Goal: Task Accomplishment & Management: Use online tool/utility

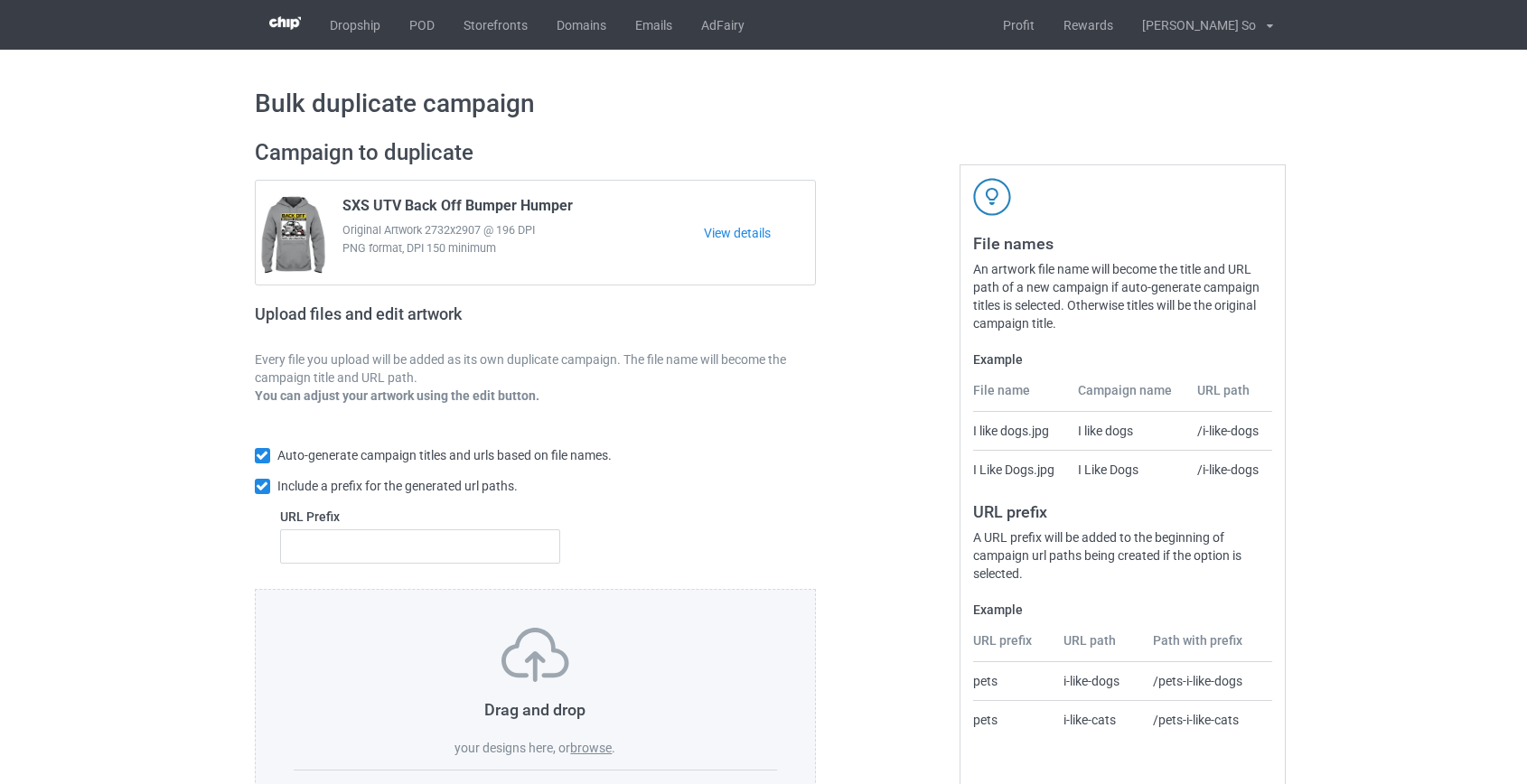
click at [575, 745] on label "browse" at bounding box center [591, 747] width 42 height 15
click at [0, 0] on input "browse" at bounding box center [0, 0] width 0 height 0
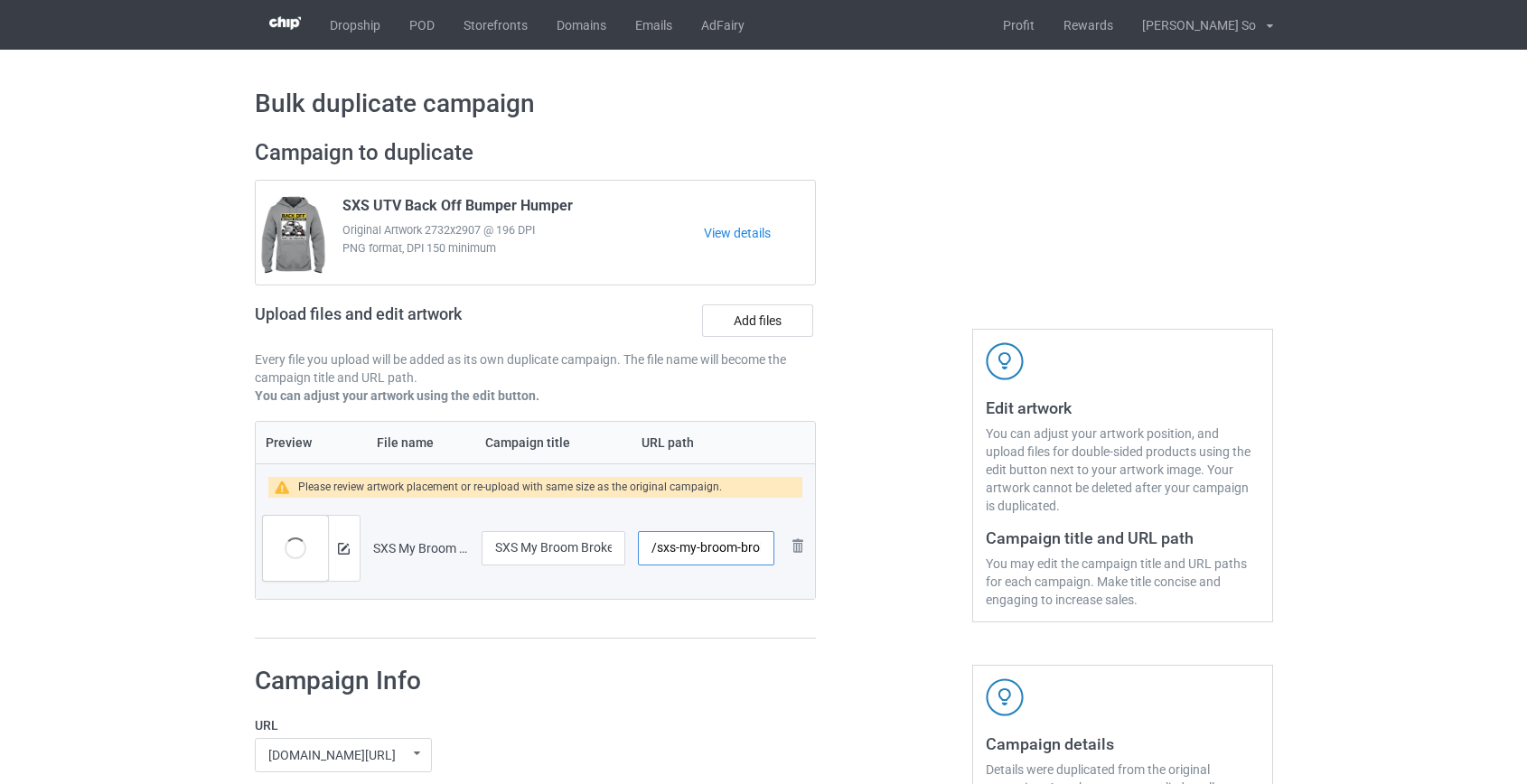
click at [686, 550] on input "/sxs-my-broom-broke-so-now-i-ride-a-side-by-side" at bounding box center [706, 548] width 136 height 34
drag, startPoint x: 718, startPoint y: 545, endPoint x: 965, endPoint y: 552, distance: 247.1
click at [964, 560] on div "Campaign to duplicate SXS UTV Back Off Bumper Humper Original Artwork 2732x2907…" at bounding box center [764, 389] width 1044 height 526
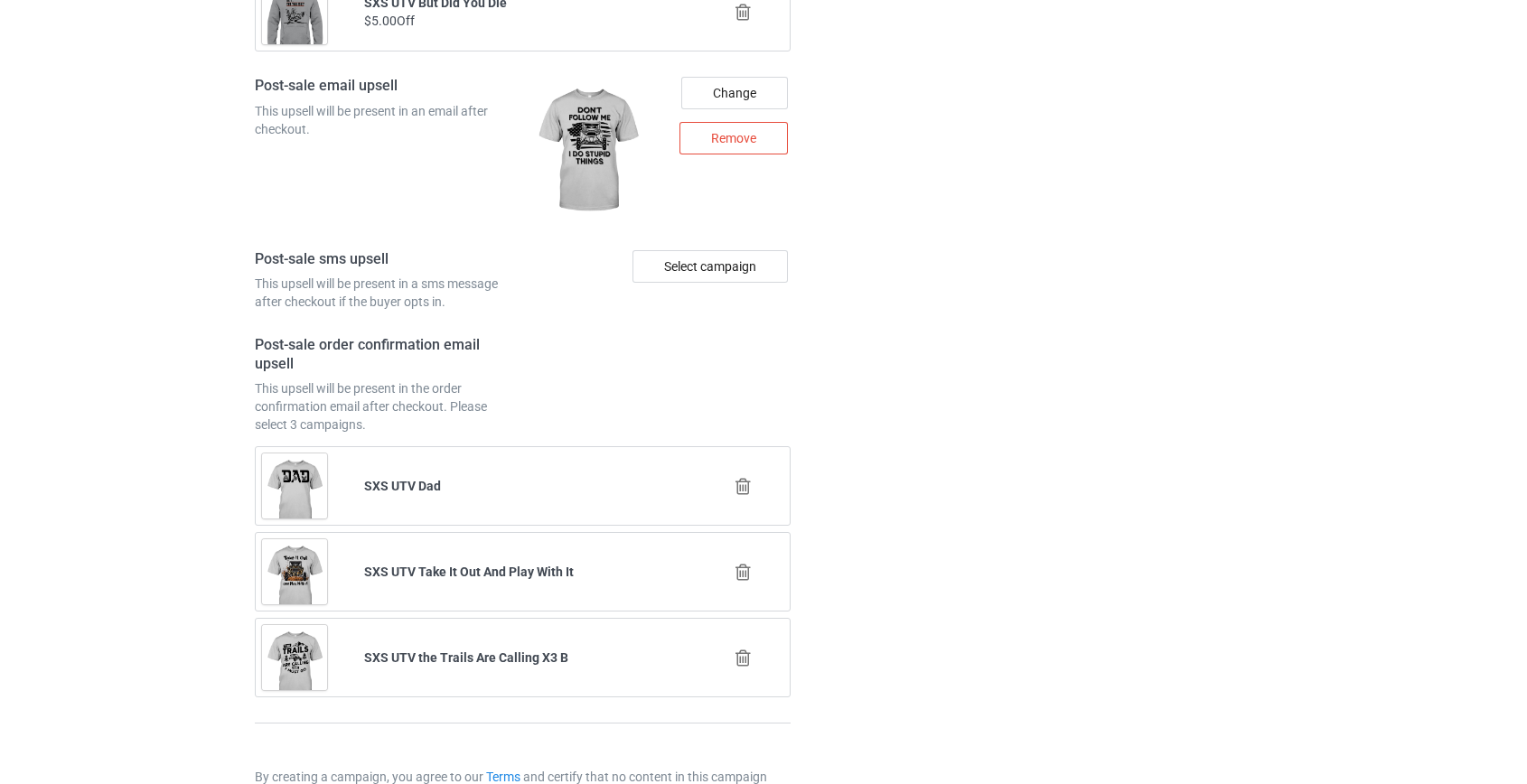
scroll to position [2534, 0]
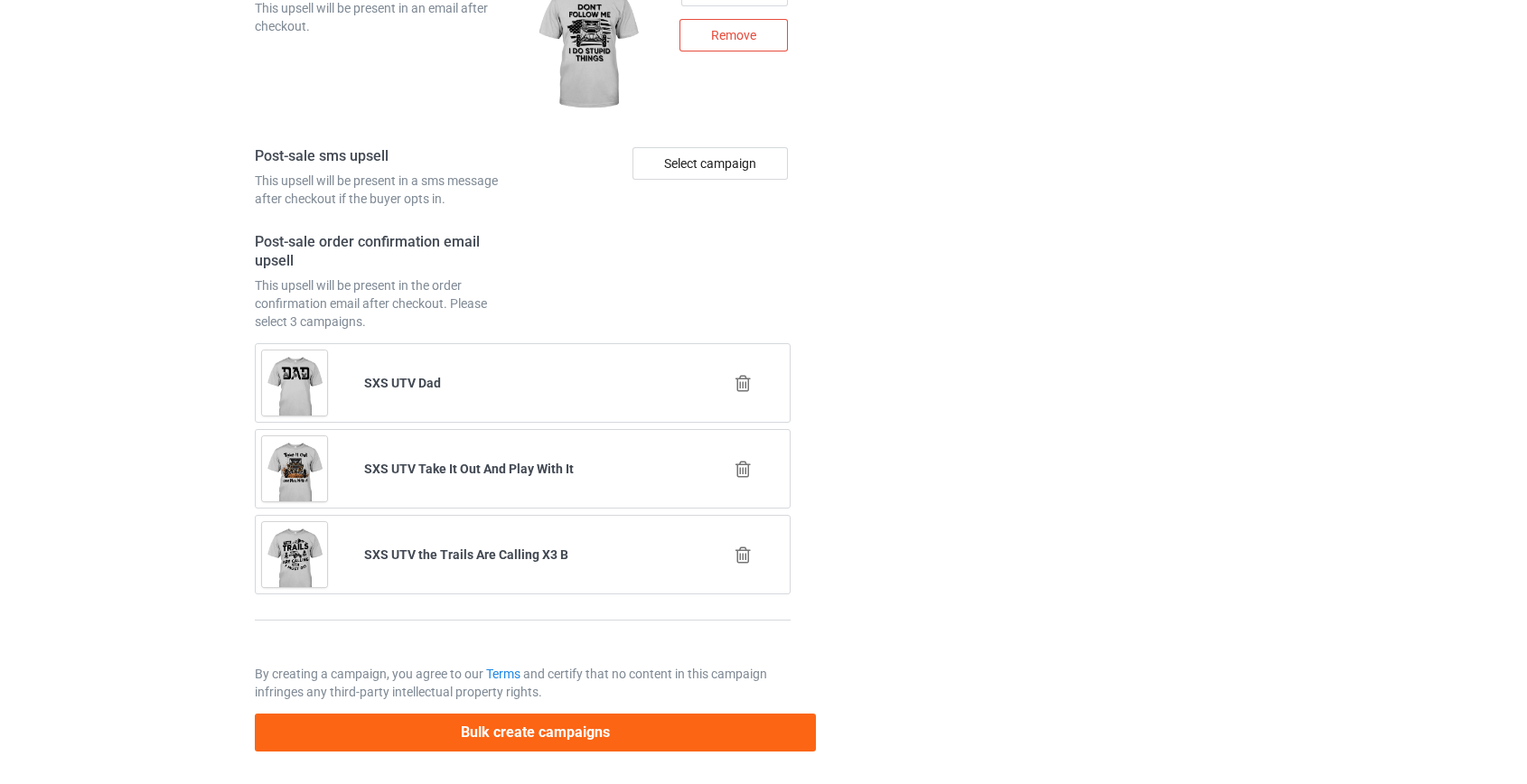
type input "/sxs-broom"
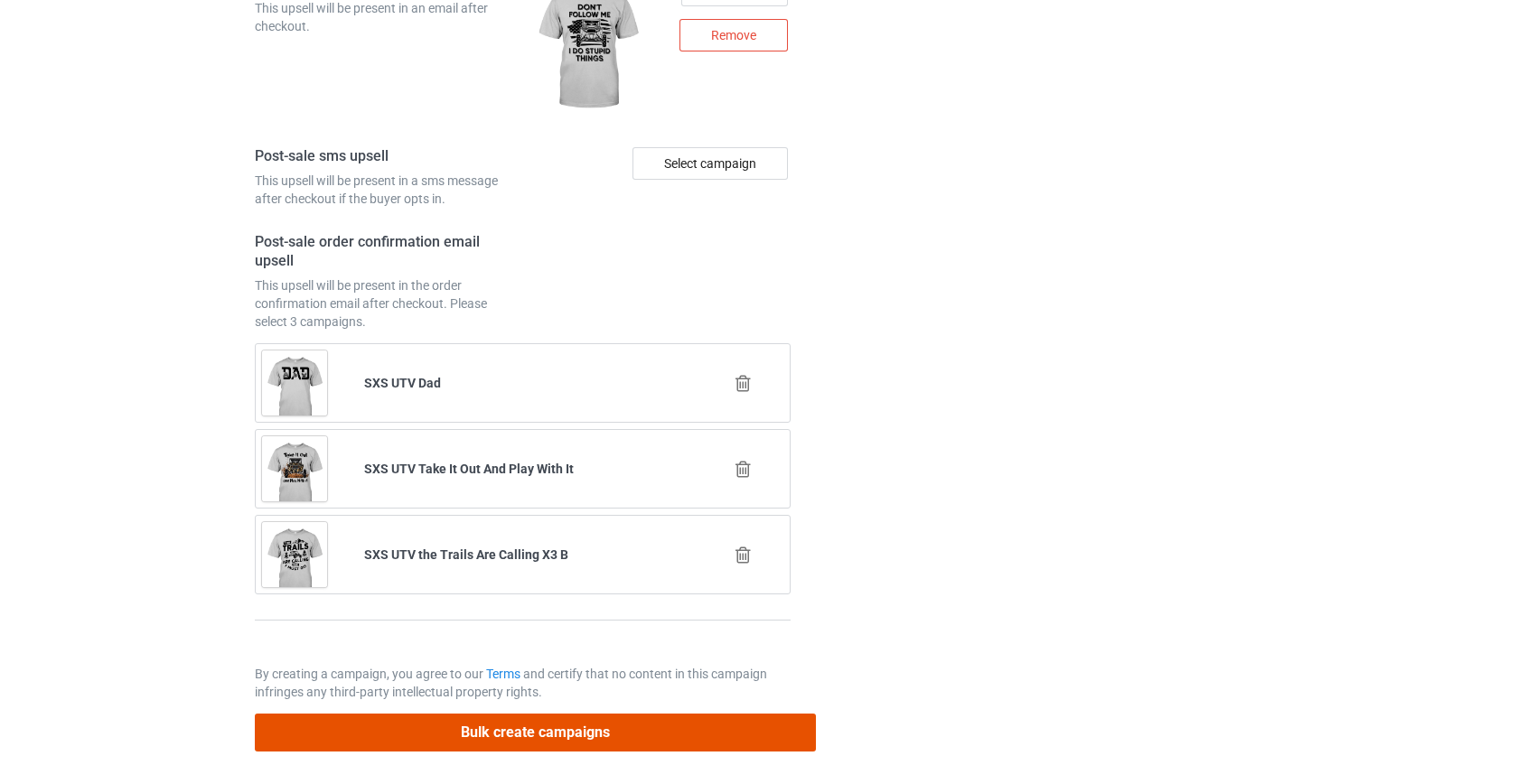
click at [511, 736] on button "Bulk create campaigns" at bounding box center [535, 732] width 562 height 37
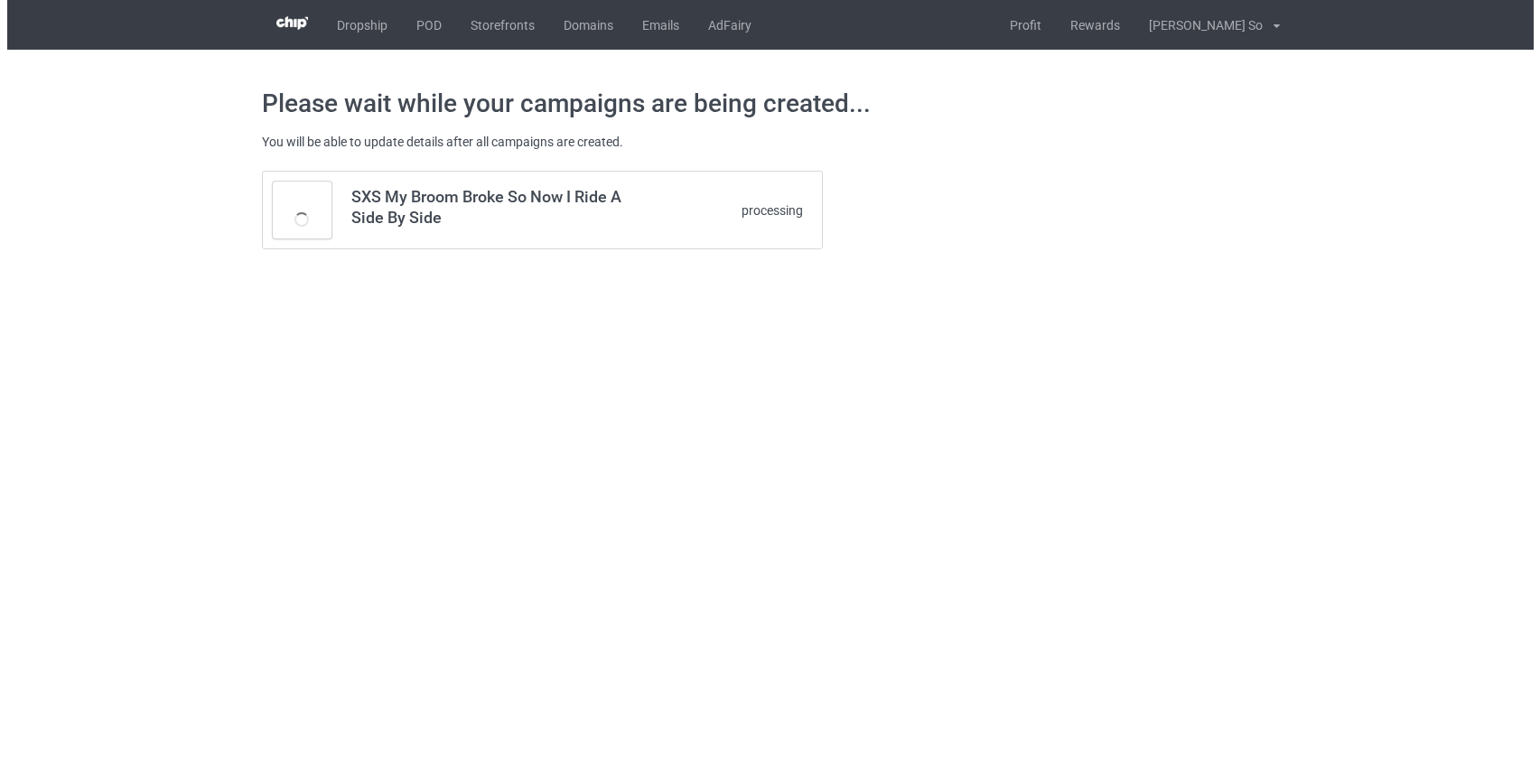
scroll to position [0, 0]
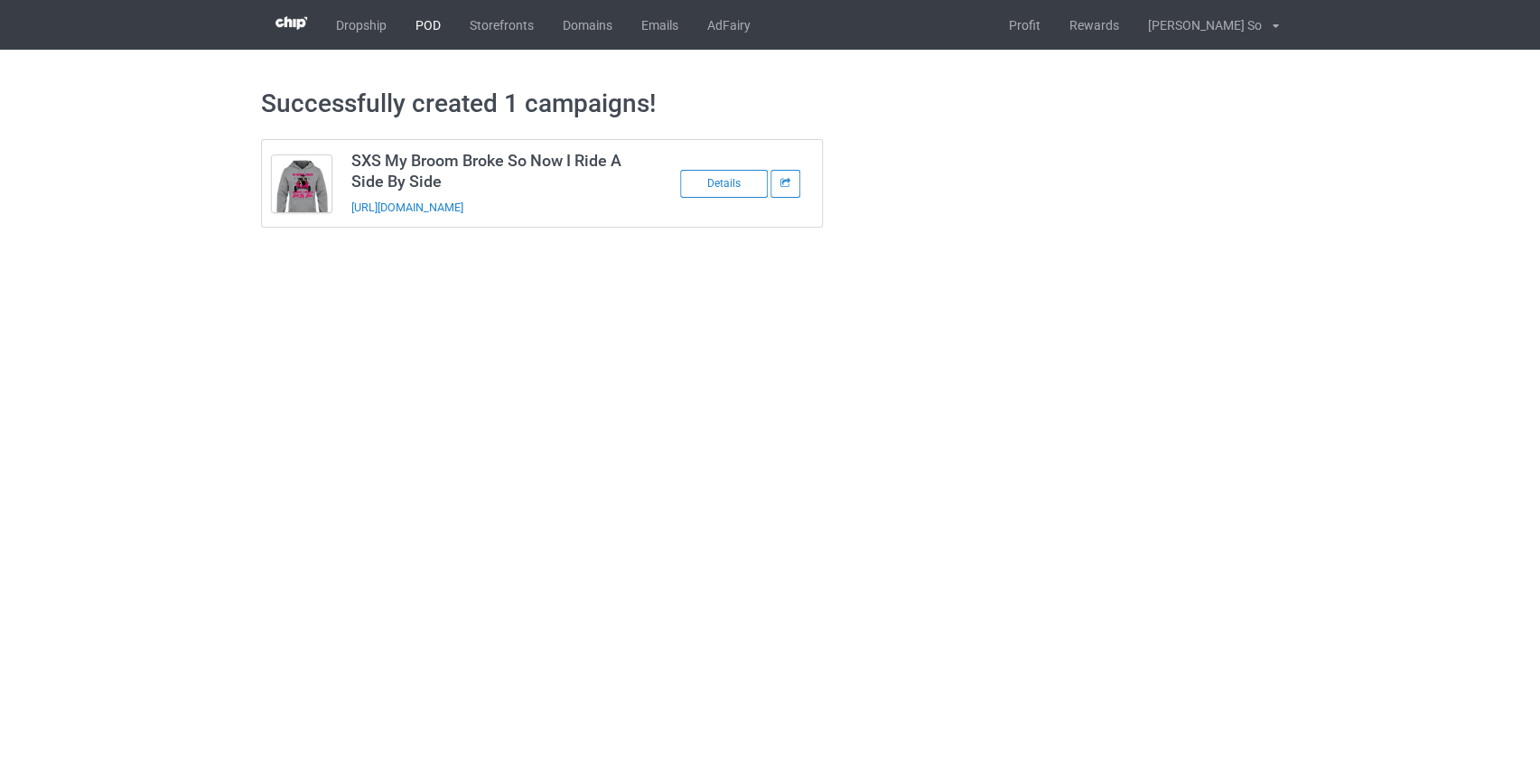
click at [432, 22] on link "POD" at bounding box center [428, 24] width 54 height 49
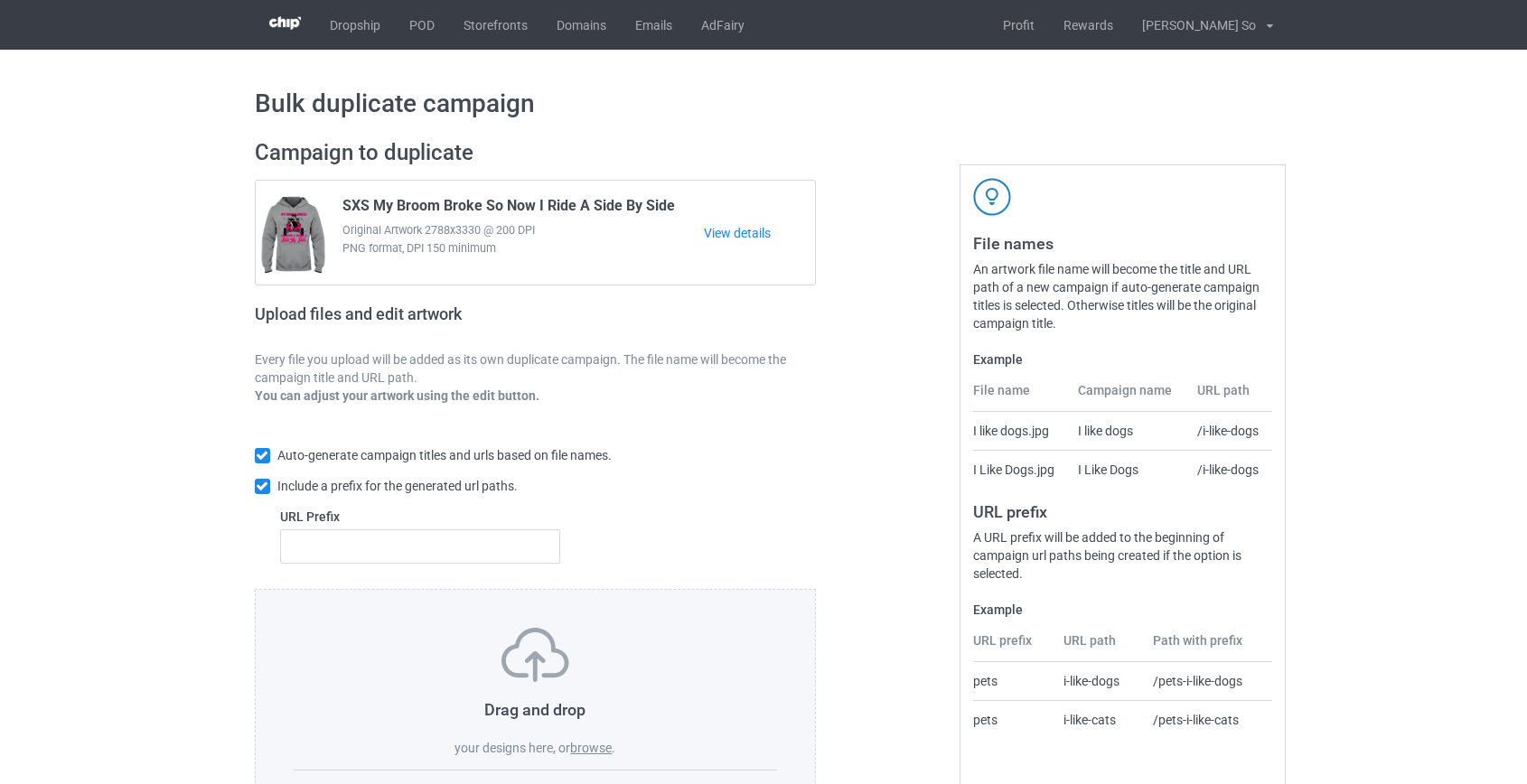
click at [586, 753] on label "browse" at bounding box center [591, 747] width 42 height 15
click at [0, 0] on input "browse" at bounding box center [0, 0] width 0 height 0
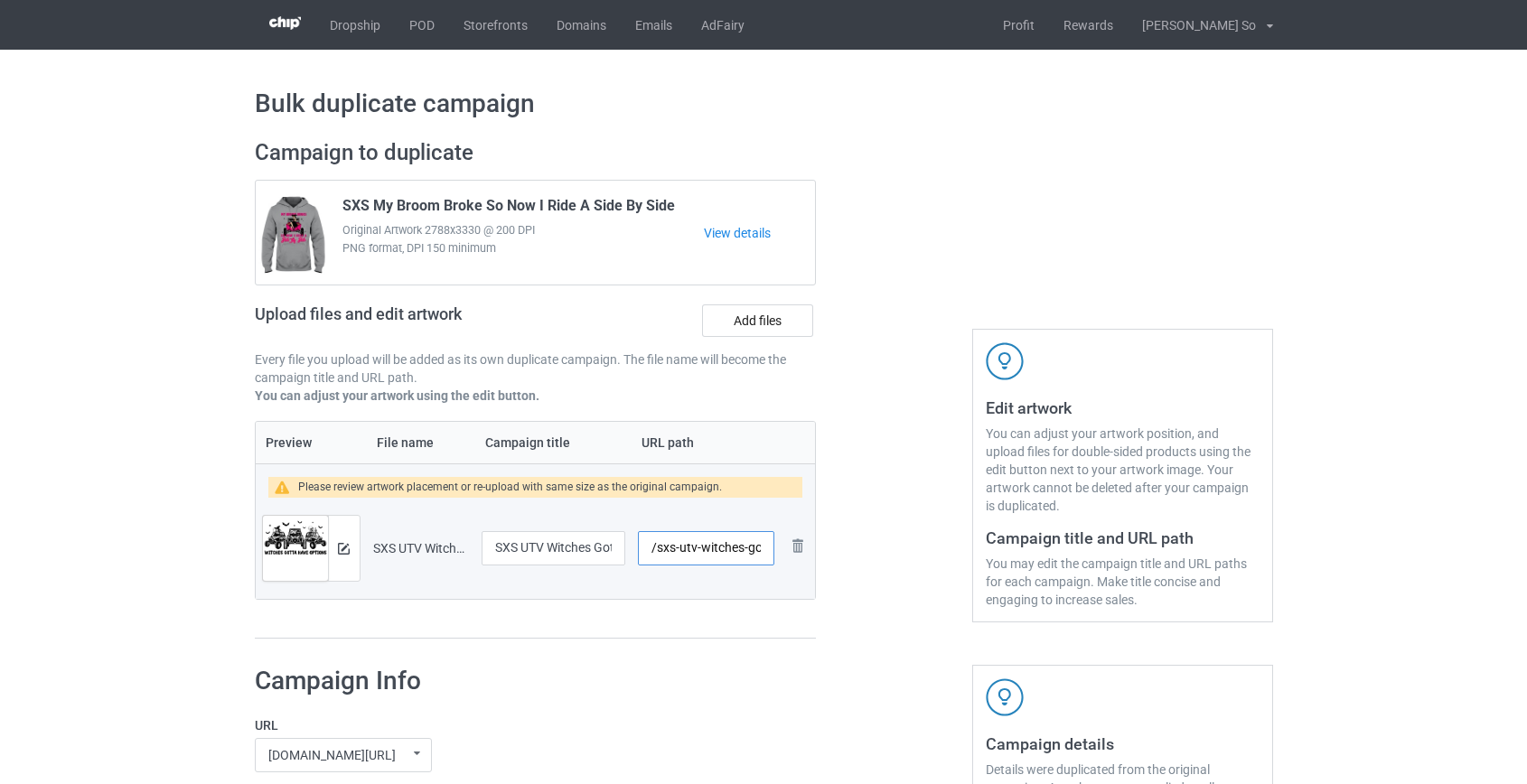
click at [687, 549] on input "/sxs-utv-witches-gotta-have-options" at bounding box center [706, 548] width 136 height 34
drag, startPoint x: 722, startPoint y: 545, endPoint x: 974, endPoint y: 546, distance: 252.0
click at [974, 546] on div "Campaign to duplicate SXS My Broom Broke So Now I Ride A Side By Side Original …" at bounding box center [764, 389] width 1044 height 526
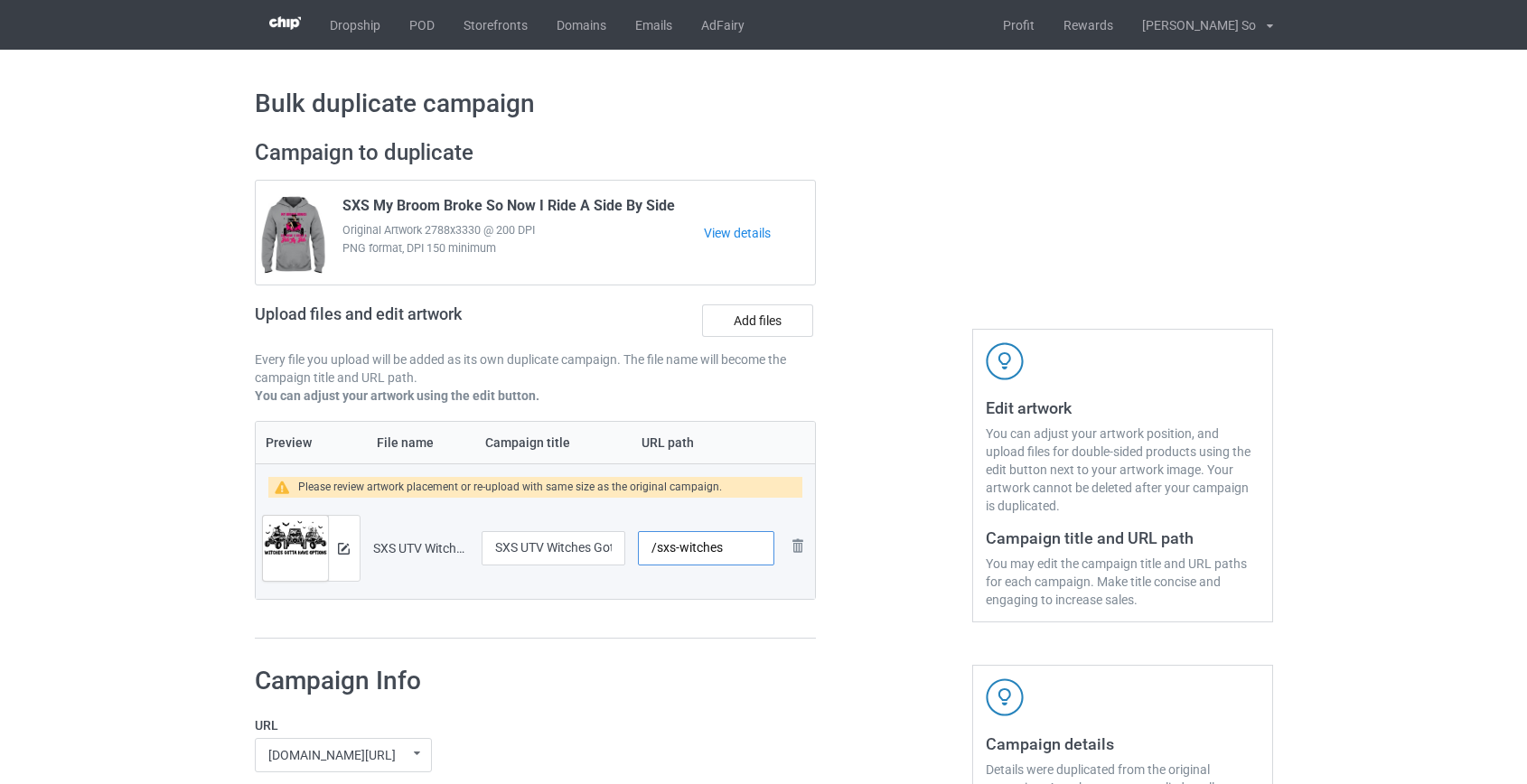
scroll to position [0, 0]
type input "/sxs-witches"
click at [849, 606] on div at bounding box center [894, 389] width 130 height 526
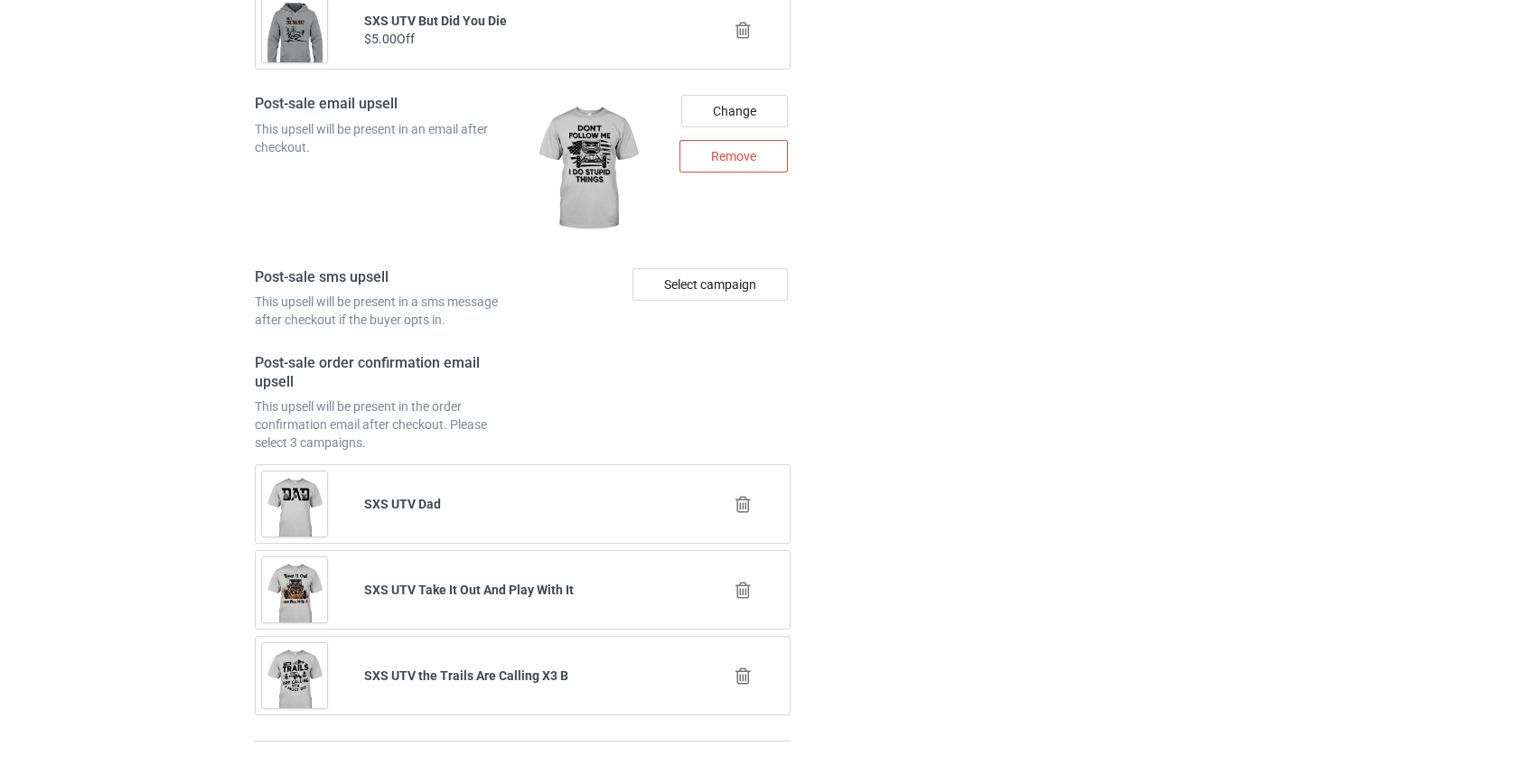
scroll to position [2534, 0]
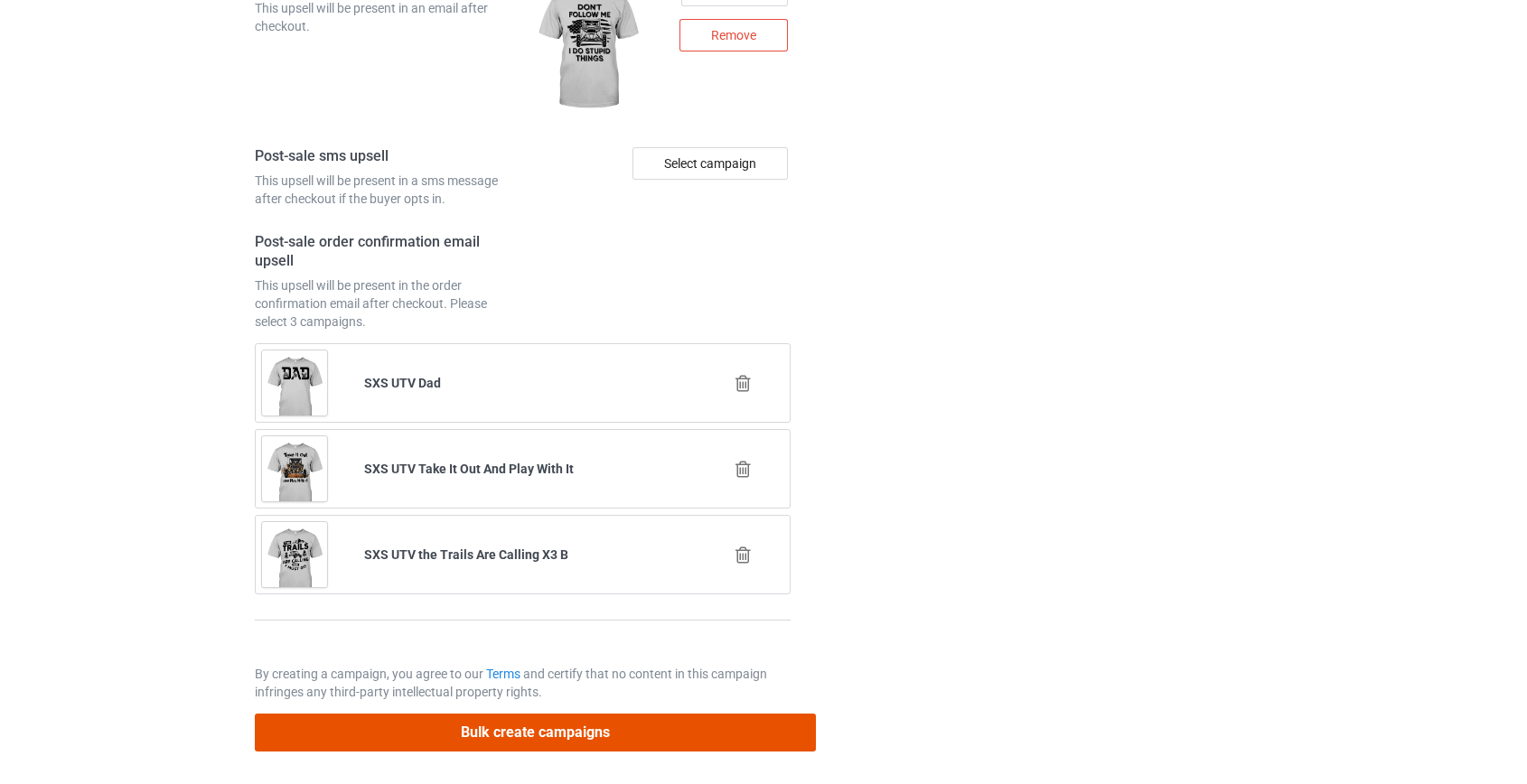
click at [550, 731] on button "Bulk create campaigns" at bounding box center [535, 732] width 562 height 37
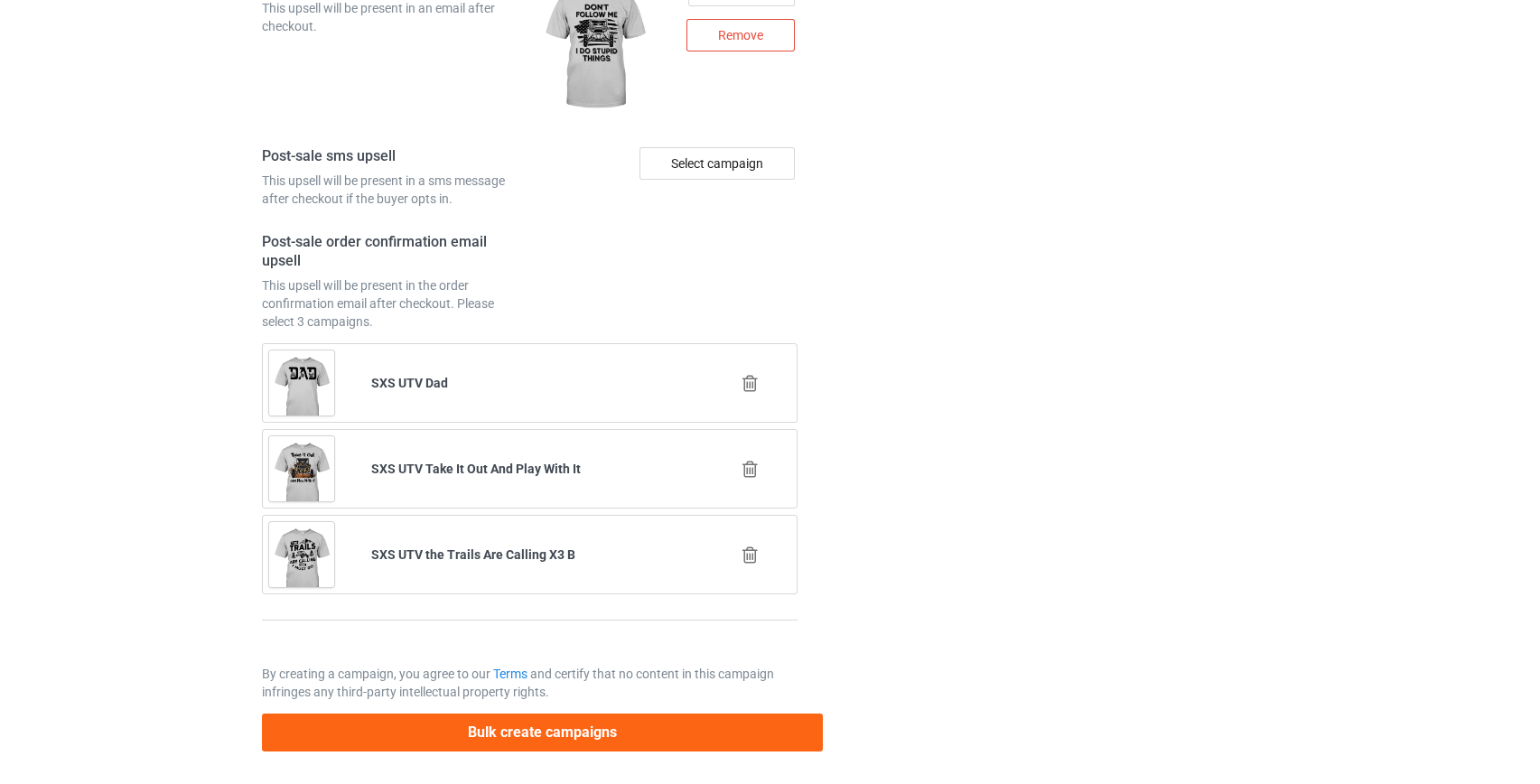
scroll to position [0, 0]
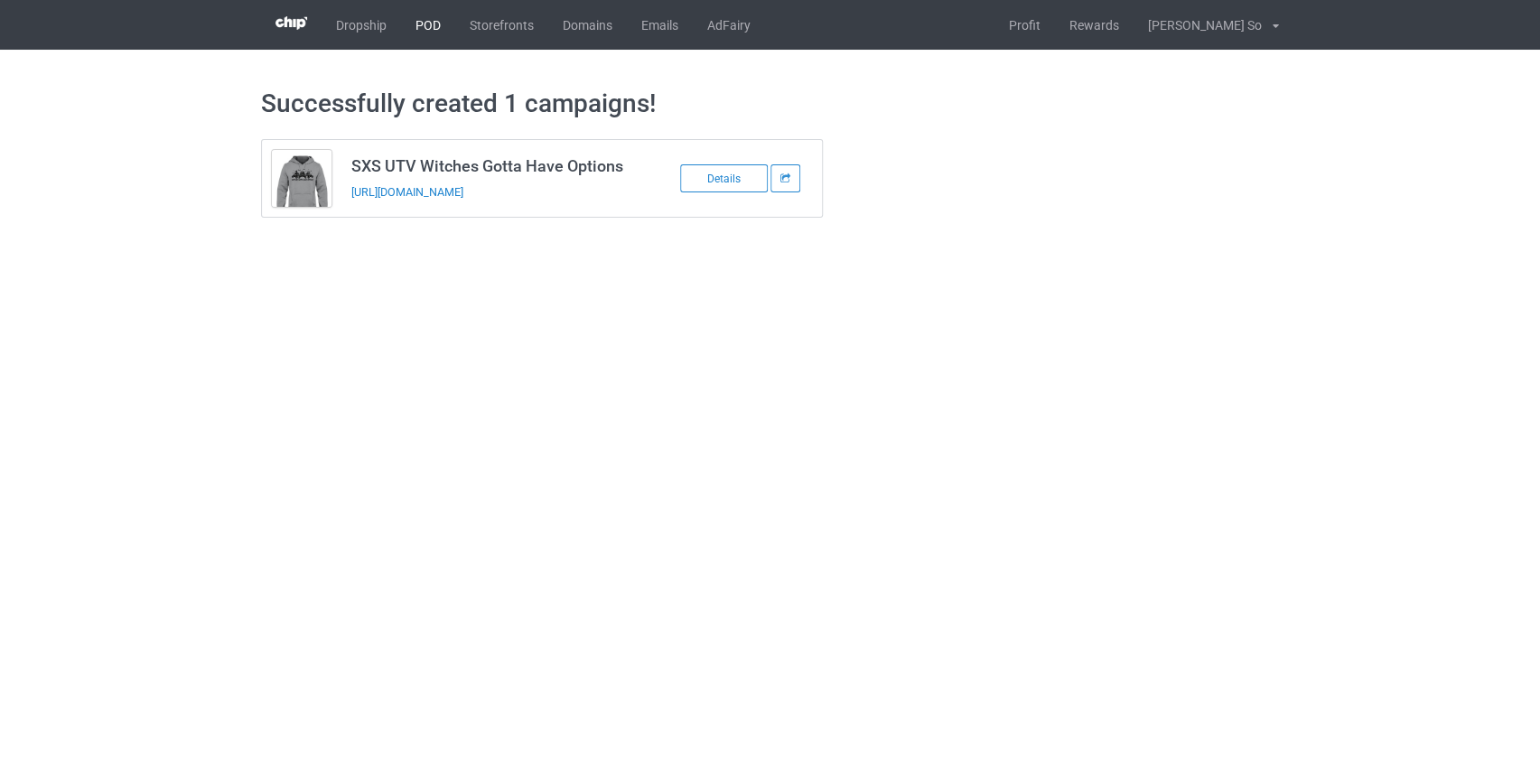
click at [425, 22] on link "POD" at bounding box center [428, 24] width 54 height 49
